Goal: Transaction & Acquisition: Subscribe to service/newsletter

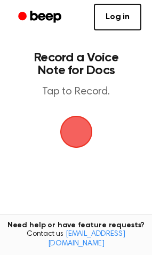
click at [81, 137] on span "button" at bounding box center [76, 132] width 33 height 33
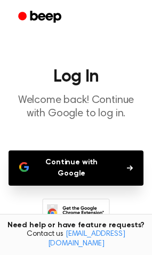
click at [71, 161] on button "Continue with Google" at bounding box center [76, 167] width 135 height 35
click at [137, 158] on button "Continue with Google" at bounding box center [76, 167] width 135 height 35
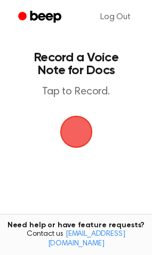
click at [73, 131] on span "button" at bounding box center [76, 131] width 38 height 38
drag, startPoint x: 73, startPoint y: 131, endPoint x: 77, endPoint y: 200, distance: 69.4
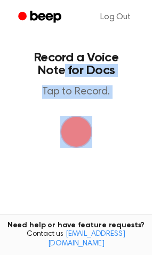
drag, startPoint x: 149, startPoint y: 60, endPoint x: 173, endPoint y: 198, distance: 140.5
click at [151, 198] on html "Log Out Record a Voice Note for Docs Tap to Record. Tired of copying and pastin…" at bounding box center [76, 179] width 152 height 359
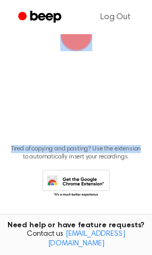
scroll to position [104, 0]
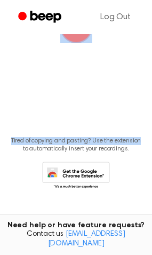
click at [114, 93] on main "Record a Voice Note for Docs Tap to Record. Tired of copying and pasting? Use t…" at bounding box center [76, 58] width 152 height 325
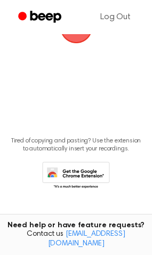
click at [70, 70] on main "Record a Voice Note for Docs Tap to Record. Tired of copying and pasting? Use t…" at bounding box center [76, 58] width 152 height 325
click at [90, 173] on icon at bounding box center [79, 178] width 50 height 19
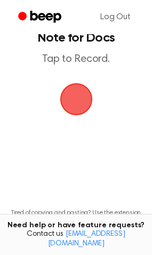
scroll to position [0, 0]
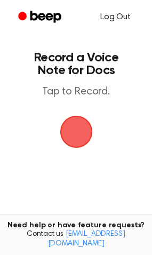
click at [127, 11] on link "Log Out" at bounding box center [116, 17] width 52 height 26
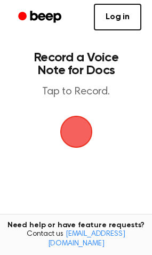
click at [31, 14] on icon "Beep" at bounding box center [45, 17] width 31 height 12
click at [117, 22] on link "Log in" at bounding box center [117, 17] width 47 height 27
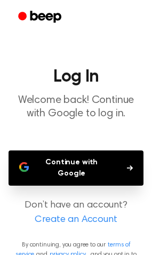
click at [106, 182] on main "Log In Welcome back! Continue with Google to log in. Continue with Google Don’t…" at bounding box center [76, 138] width 152 height 277
click at [103, 159] on button "Continue with Google" at bounding box center [76, 167] width 135 height 35
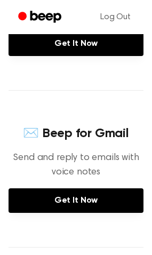
scroll to position [282, 0]
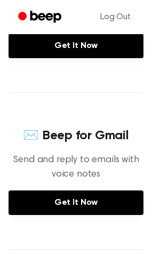
click at [114, 131] on h4 "✉️ Beep for Gmail" at bounding box center [76, 136] width 135 height 18
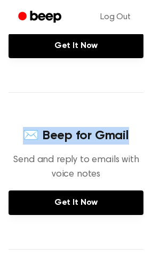
drag, startPoint x: 138, startPoint y: 133, endPoint x: 28, endPoint y: 137, distance: 109.9
click at [28, 137] on h4 "✉️ Beep for Gmail" at bounding box center [76, 136] width 135 height 18
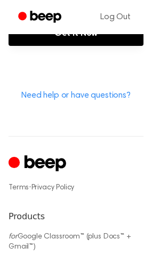
scroll to position [630, 0]
